Goal: Transaction & Acquisition: Purchase product/service

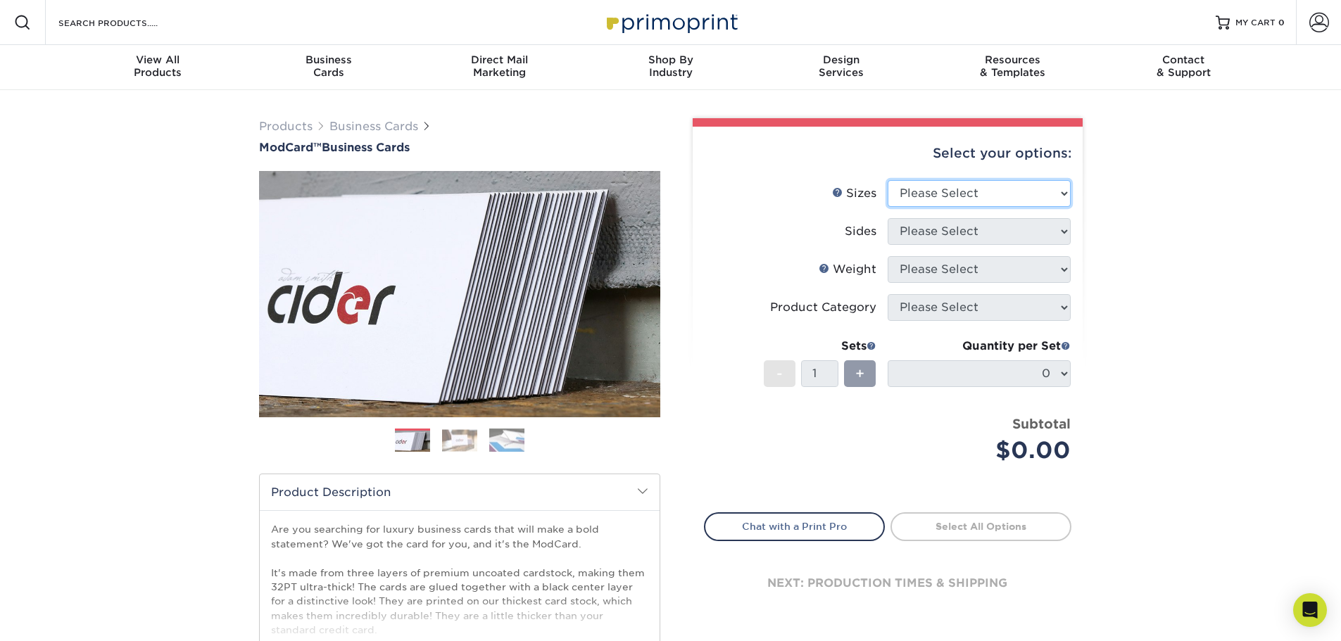
click at [1063, 193] on select "Please Select 1.5" x 3.5" - Mini 1.75" x 3.5" - Mini 2" x 2" - Square 2" x 3" -…" at bounding box center [978, 193] width 183 height 27
select select "2.00x3.50"
click at [887, 180] on select "Please Select 1.5" x 3.5" - Mini 1.75" x 3.5" - Mini 2" x 2" - Square 2" x 3" -…" at bounding box center [978, 193] width 183 height 27
click at [1063, 229] on select "Please Select Print Both Sides Print Front Only" at bounding box center [978, 231] width 183 height 27
select select "13abbda7-1d64-4f25-8bb2-c179b224825d"
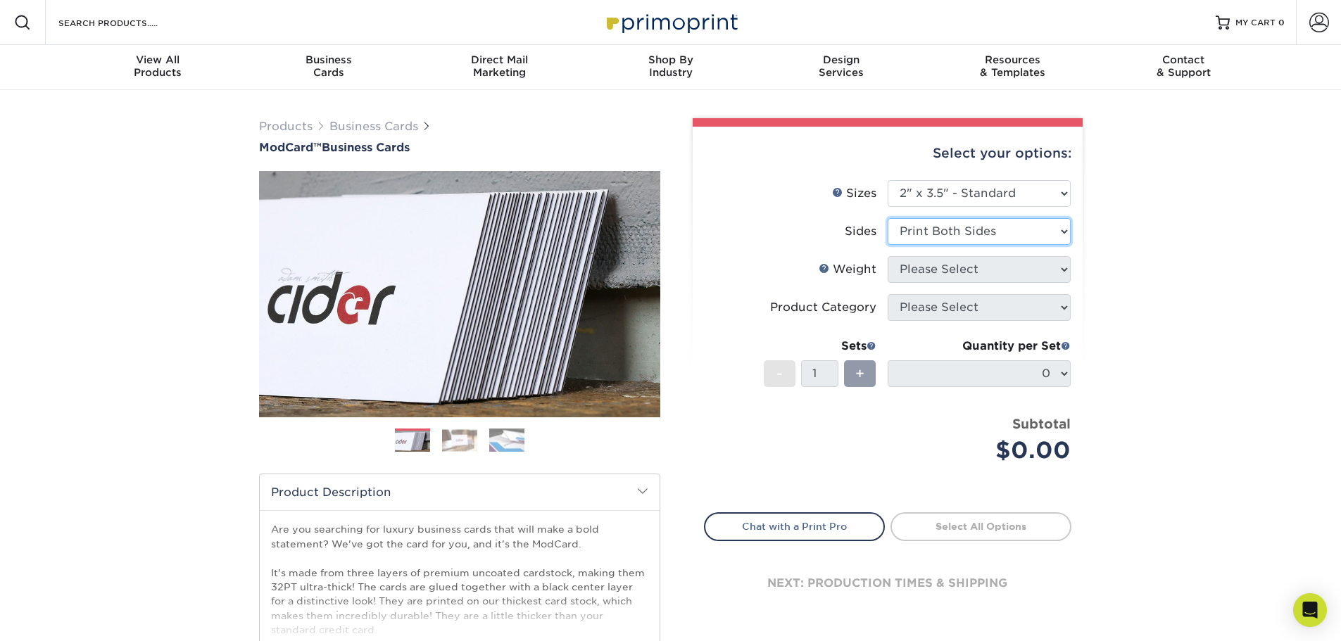
click at [887, 218] on select "Please Select Print Both Sides Print Front Only" at bounding box center [978, 231] width 183 height 27
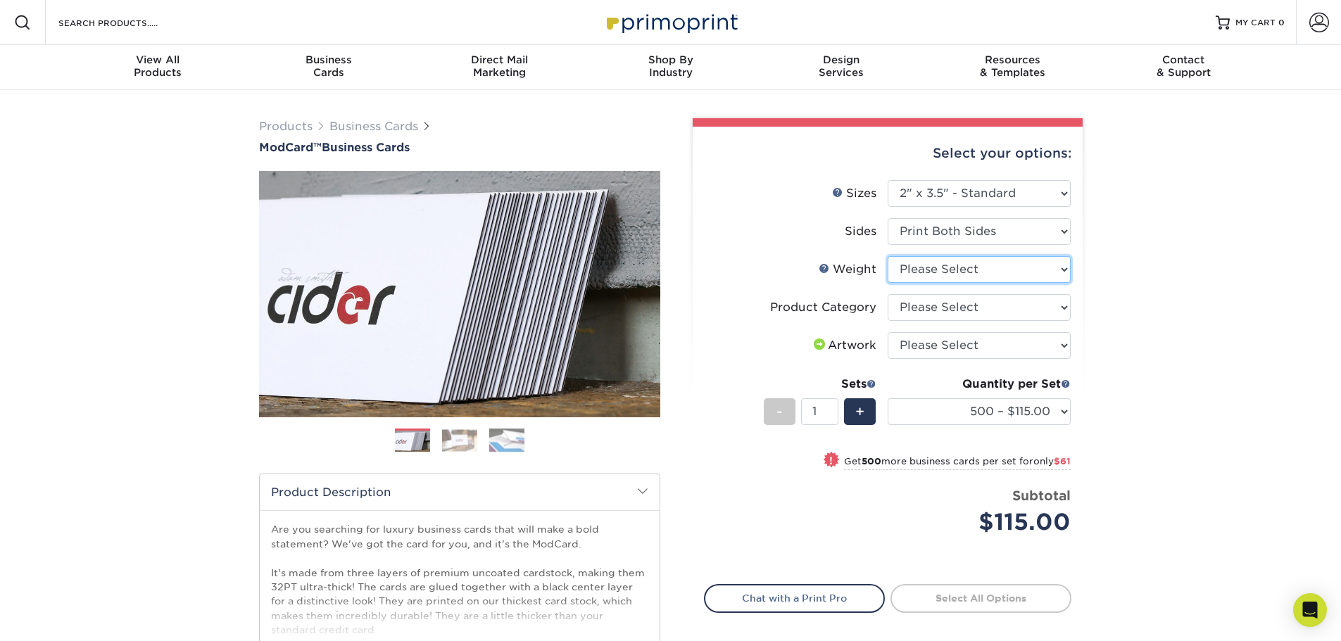
click at [1067, 265] on select "Please Select 32PTUCBLK" at bounding box center [978, 269] width 183 height 27
select select "32PTUCBLK"
click at [887, 256] on select "Please Select 32PTUCBLK" at bounding box center [978, 269] width 183 height 27
